Goal: Information Seeking & Learning: Learn about a topic

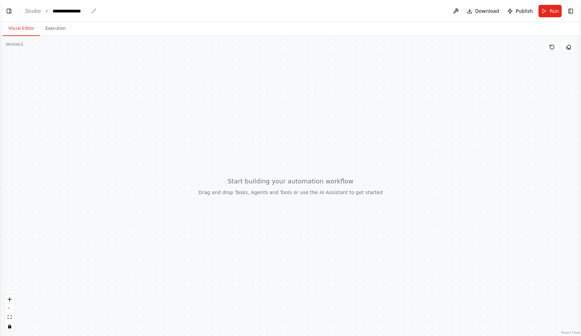
click at [61, 9] on div "**********" at bounding box center [71, 11] width 36 height 7
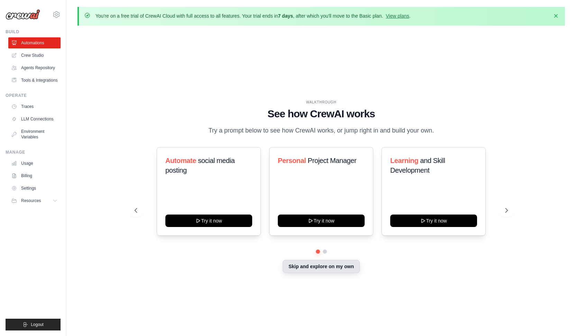
click at [325, 268] on button "Skip and explore on my own" at bounding box center [321, 266] width 77 height 13
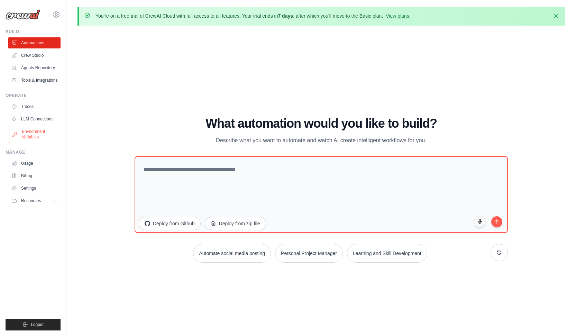
click at [32, 138] on link "Environment Variables" at bounding box center [35, 134] width 52 height 17
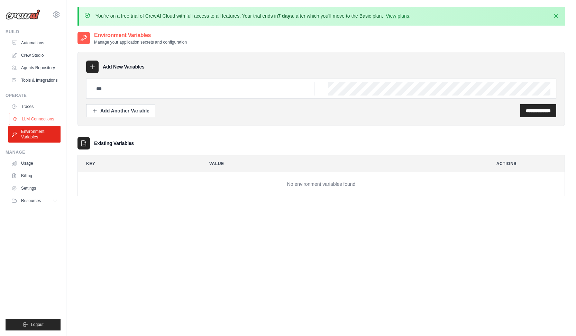
click at [42, 116] on link "LLM Connections" at bounding box center [35, 119] width 52 height 11
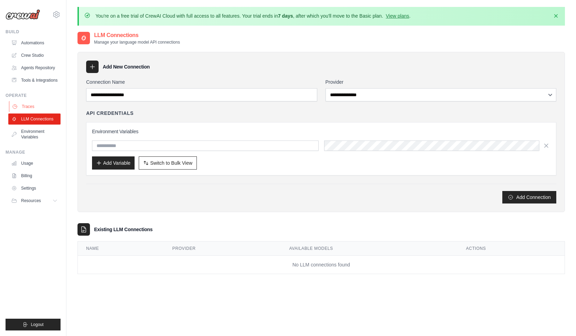
click at [27, 103] on link "Traces" at bounding box center [35, 106] width 52 height 11
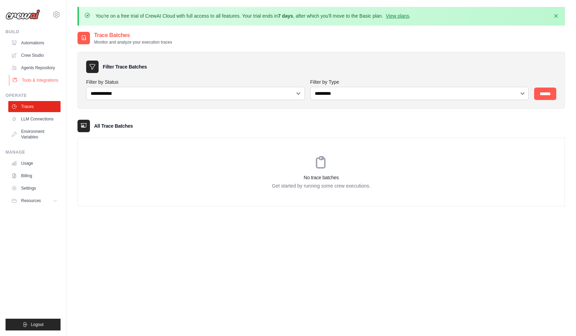
click at [44, 80] on link "Tools & Integrations" at bounding box center [35, 80] width 52 height 11
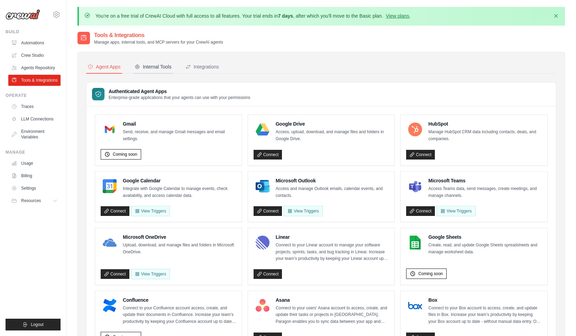
click at [160, 63] on div "Internal Tools" at bounding box center [153, 66] width 37 height 7
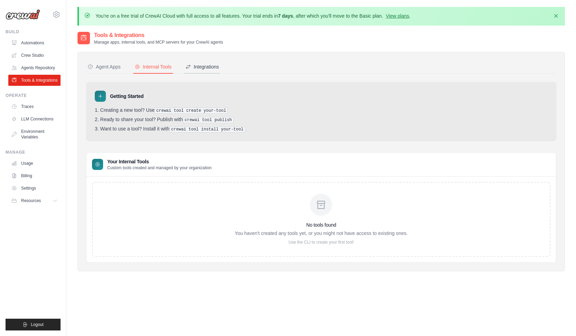
click at [195, 69] on div "Integrations" at bounding box center [203, 66] width 34 height 7
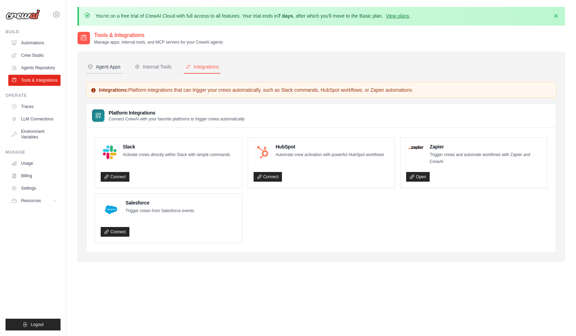
click at [92, 64] on icon at bounding box center [91, 67] width 6 height 6
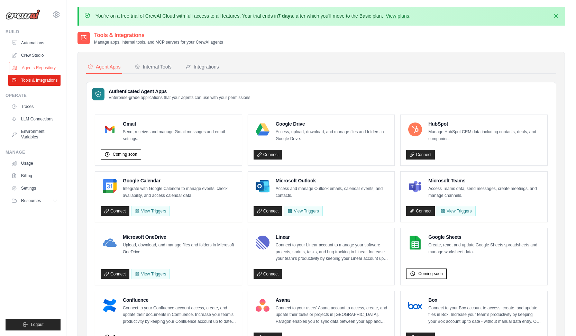
click at [35, 67] on link "Agents Repository" at bounding box center [35, 67] width 52 height 11
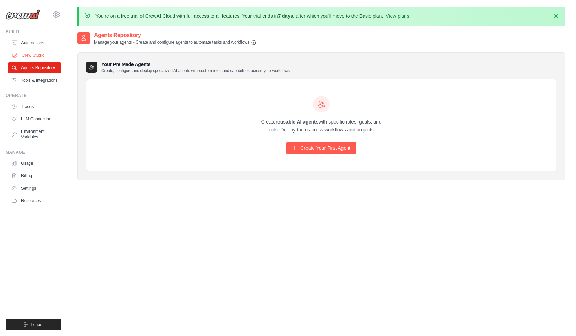
click at [34, 57] on link "Crew Studio" at bounding box center [35, 55] width 52 height 11
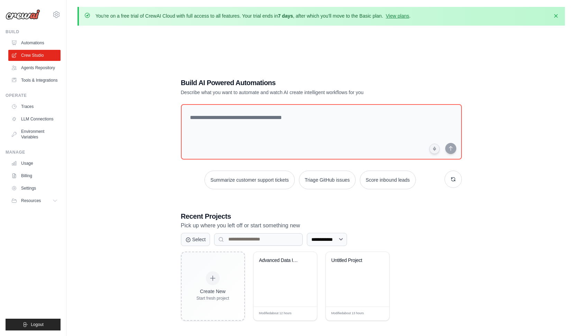
scroll to position [1, 0]
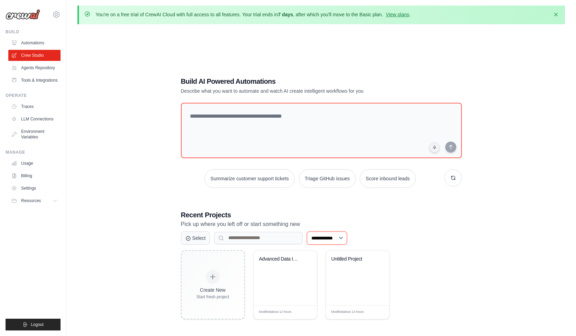
click at [341, 234] on select "**********" at bounding box center [327, 238] width 40 height 13
click at [35, 44] on link "Automations" at bounding box center [35, 42] width 52 height 11
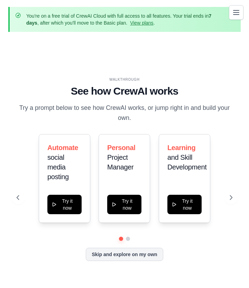
click at [238, 10] on icon "Toggle navigation" at bounding box center [236, 12] width 8 height 8
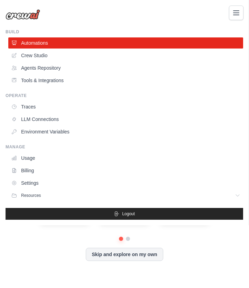
click at [111, 254] on div "rayzoutdoors@gmail.com Settings Build Automations" at bounding box center [124, 144] width 249 height 288
click at [115, 257] on div "rayzoutdoors@gmail.com Settings Build Automations" at bounding box center [124, 144] width 249 height 288
click at [132, 251] on div "rayzoutdoors@gmail.com Settings Build Automations" at bounding box center [124, 144] width 249 height 288
click at [135, 254] on div "rayzoutdoors@gmail.com Settings Build Automations" at bounding box center [124, 144] width 249 height 288
click at [31, 197] on span "Resources" at bounding box center [32, 195] width 20 height 6
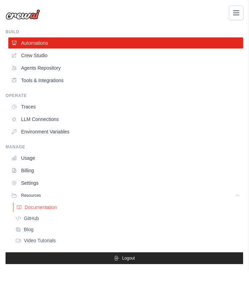
click at [33, 205] on span "Documentation" at bounding box center [41, 207] width 33 height 6
